Goal: Task Accomplishment & Management: Manage account settings

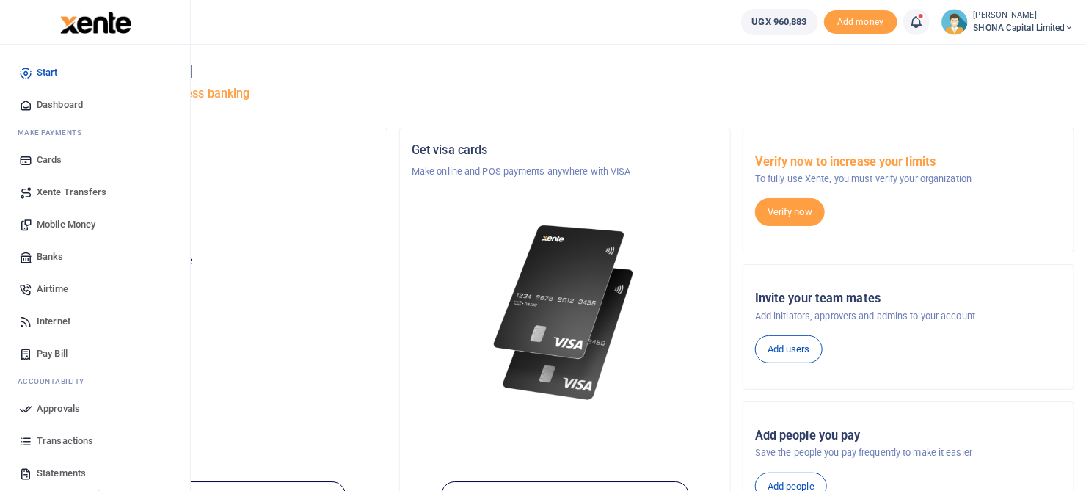
click at [47, 410] on span "Approvals" at bounding box center [58, 408] width 43 height 15
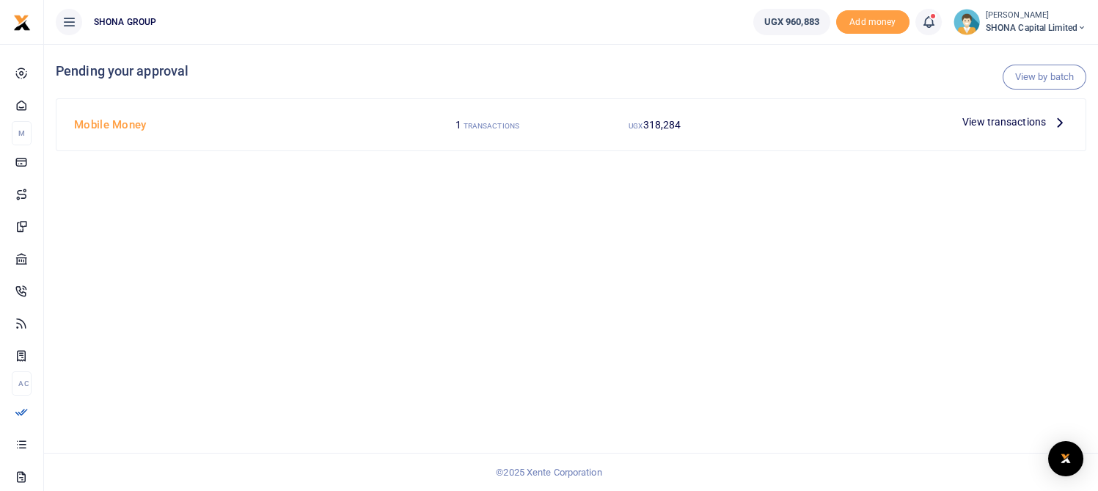
click at [968, 125] on span "View transactions" at bounding box center [1004, 122] width 84 height 16
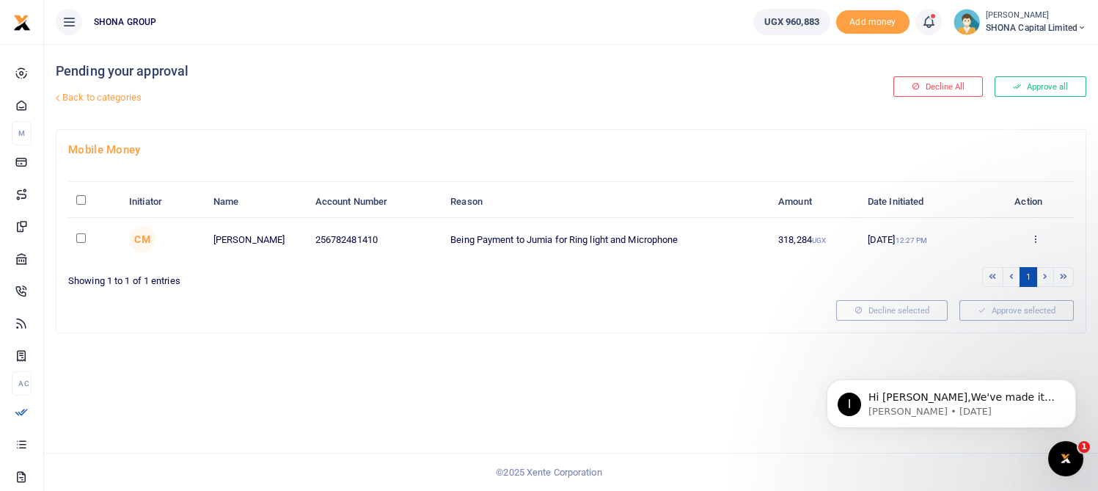
click at [1006, 348] on body "Start Dashboard M ake Payments Cards Xente Transfers Mobile Money Banks Airtime…" at bounding box center [549, 245] width 1098 height 491
click at [490, 354] on div "Pending your approval Back to categories Decline All Approve all Mobile Money I…" at bounding box center [571, 267] width 1054 height 447
click at [81, 238] on input "checkbox" at bounding box center [81, 238] width 10 height 10
checkbox input "true"
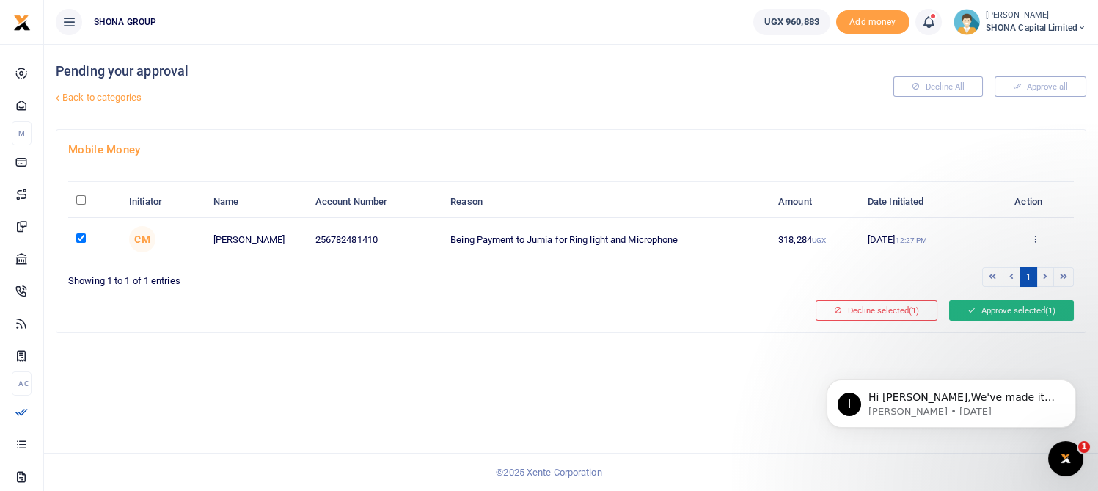
click at [998, 307] on button "Approve selected (1)" at bounding box center [1011, 310] width 125 height 21
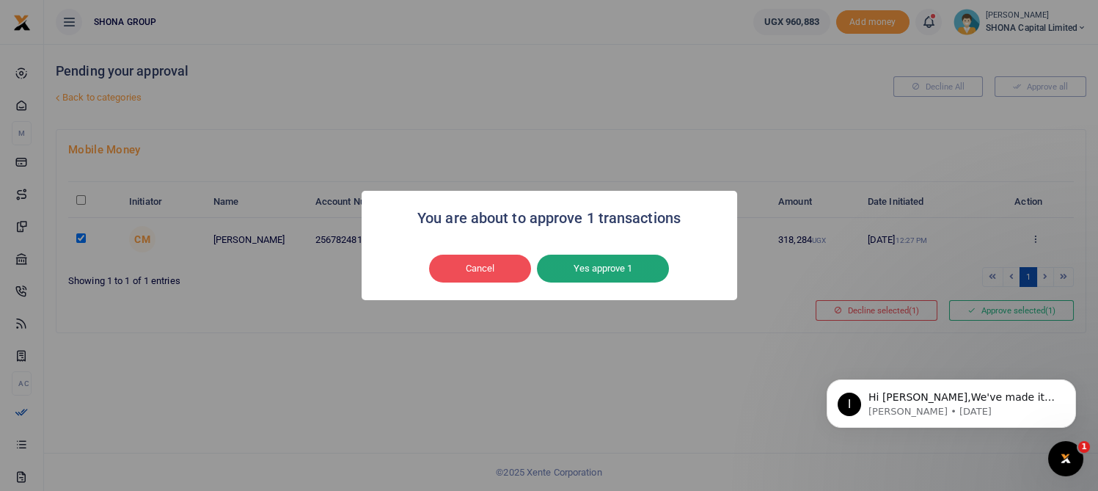
click at [576, 265] on button "Yes approve 1" at bounding box center [603, 269] width 132 height 28
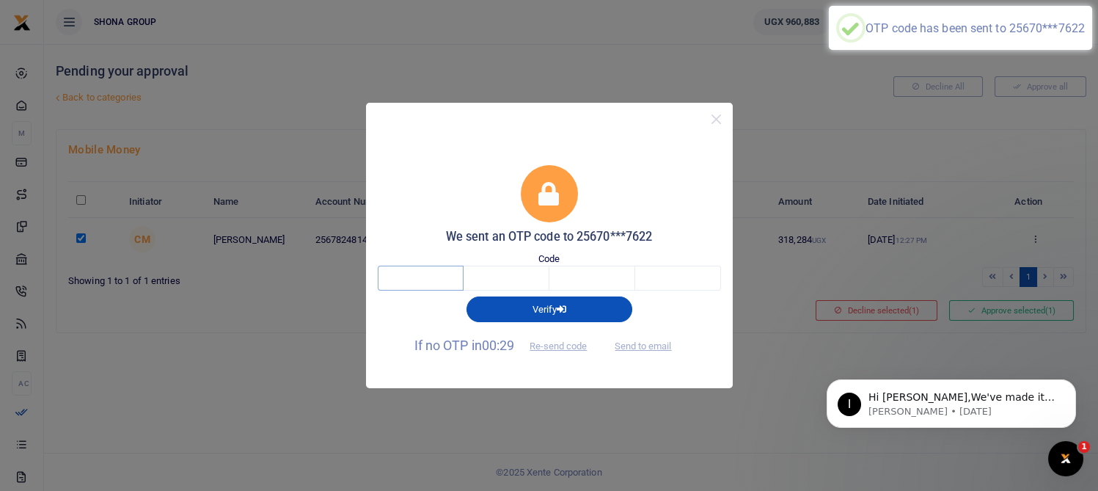
click at [434, 272] on input "text" at bounding box center [421, 278] width 86 height 25
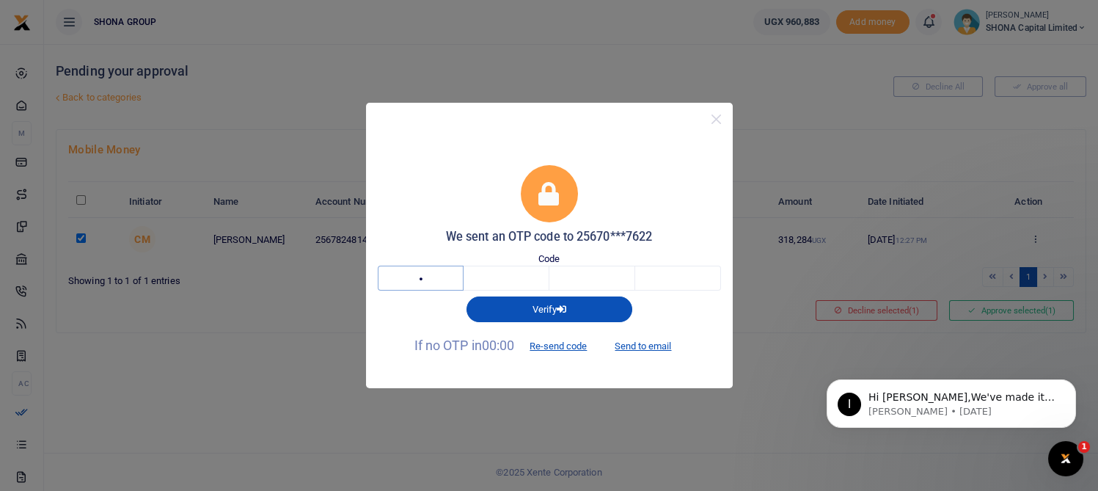
type input "4"
type input "3"
type input "9"
type input "2"
click at [531, 308] on div "Verifying" at bounding box center [550, 309] width 166 height 26
